Goal: Navigation & Orientation: Go to known website

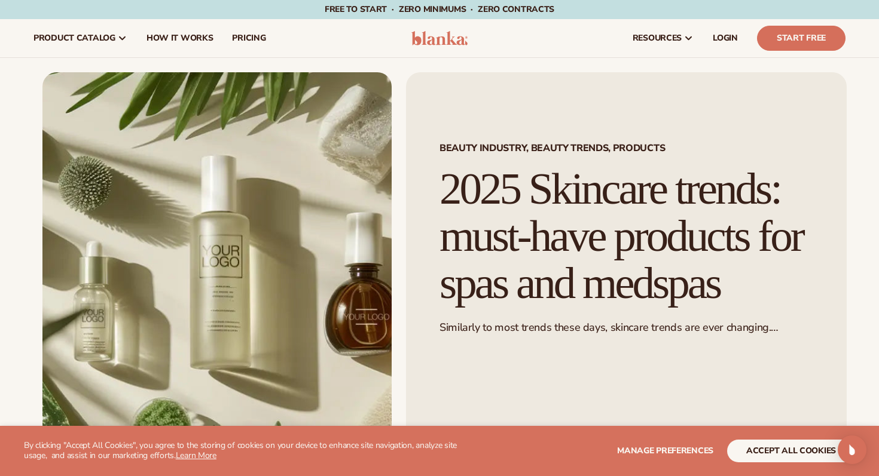
click at [792, 458] on button "accept all cookies" at bounding box center [791, 451] width 128 height 23
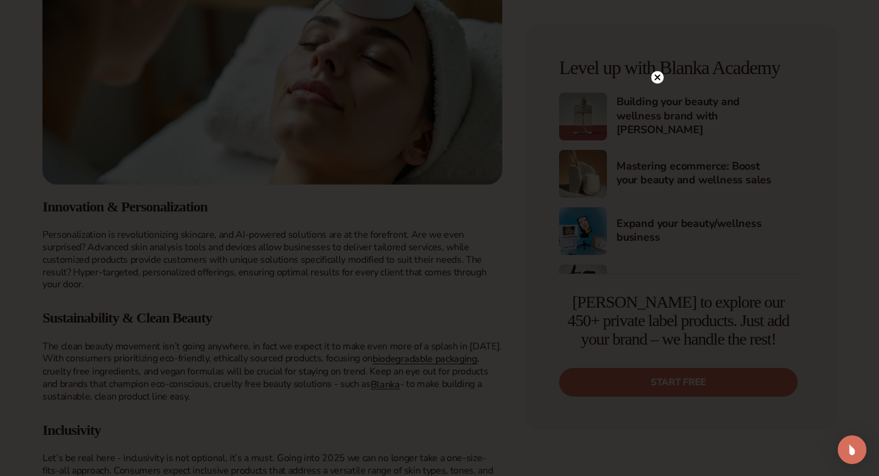
scroll to position [743, 0]
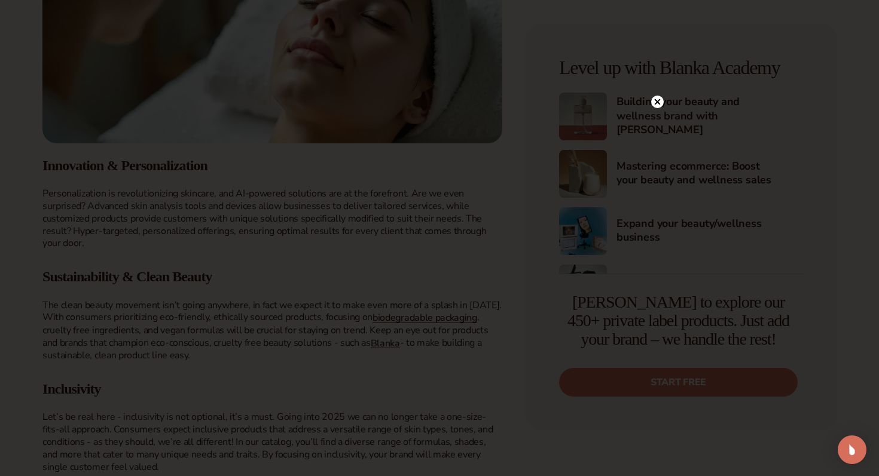
click at [656, 106] on circle at bounding box center [657, 102] width 13 height 13
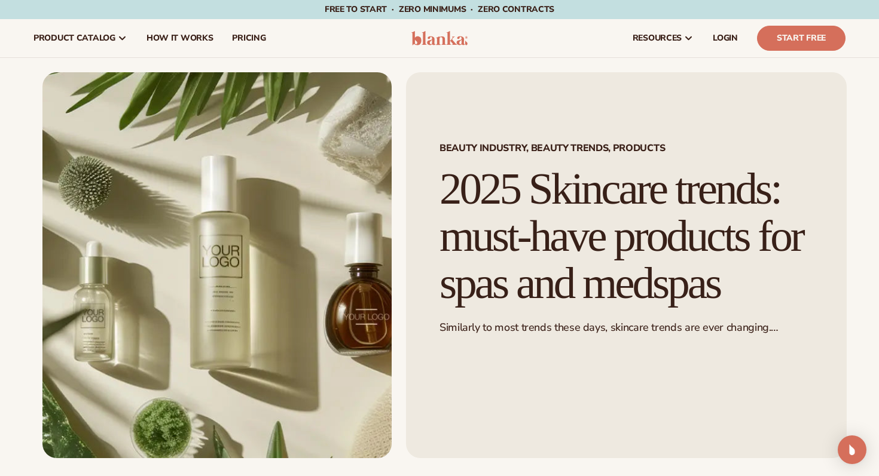
scroll to position [0, 0]
click at [451, 40] on img at bounding box center [439, 38] width 57 height 14
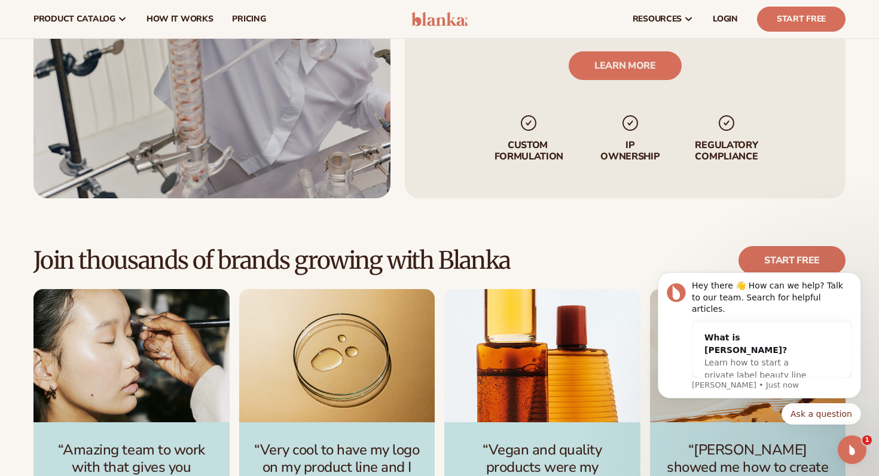
scroll to position [3016, 0]
